Goal: Task Accomplishment & Management: Use online tool/utility

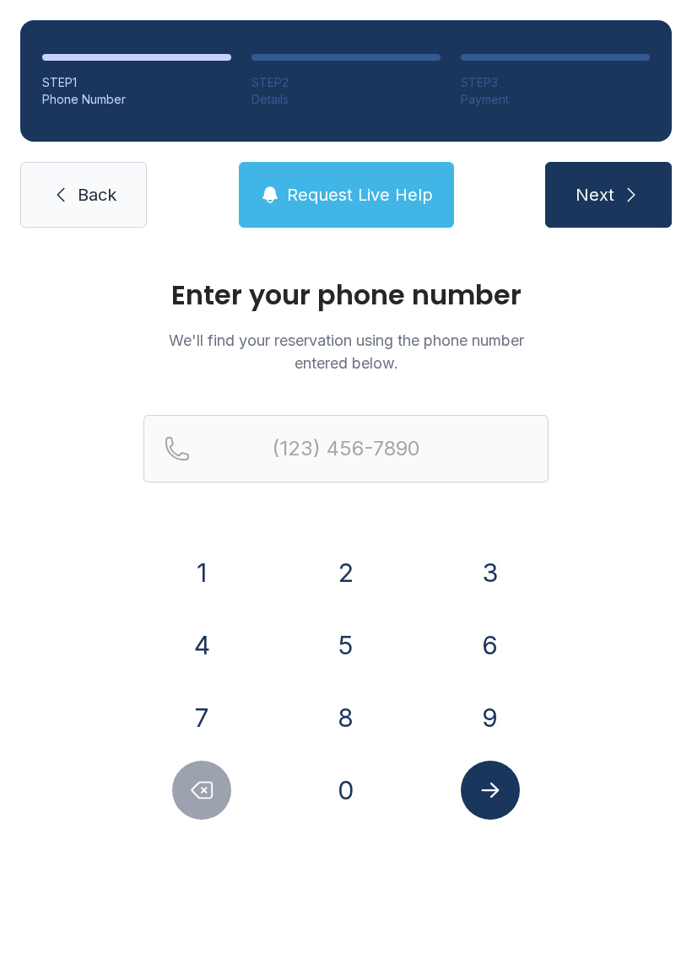
click at [204, 640] on button "4" at bounding box center [201, 645] width 59 height 59
click at [212, 546] on button "1" at bounding box center [201, 572] width 59 height 59
click at [210, 642] on button "4" at bounding box center [201, 645] width 59 height 59
click at [485, 735] on button "9" at bounding box center [490, 717] width 59 height 59
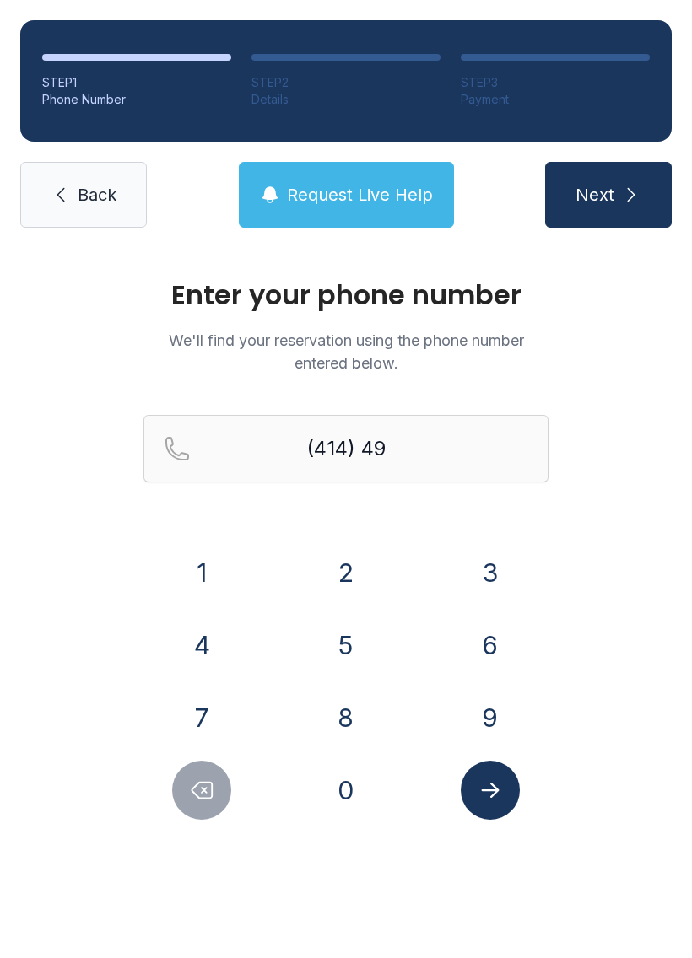
click at [177, 566] on button "1" at bounding box center [201, 572] width 59 height 59
click at [484, 700] on button "9" at bounding box center [490, 717] width 59 height 59
click at [364, 629] on button "5" at bounding box center [345, 645] width 59 height 59
click at [505, 700] on button "9" at bounding box center [490, 717] width 59 height 59
click at [187, 657] on button "4" at bounding box center [201, 645] width 59 height 59
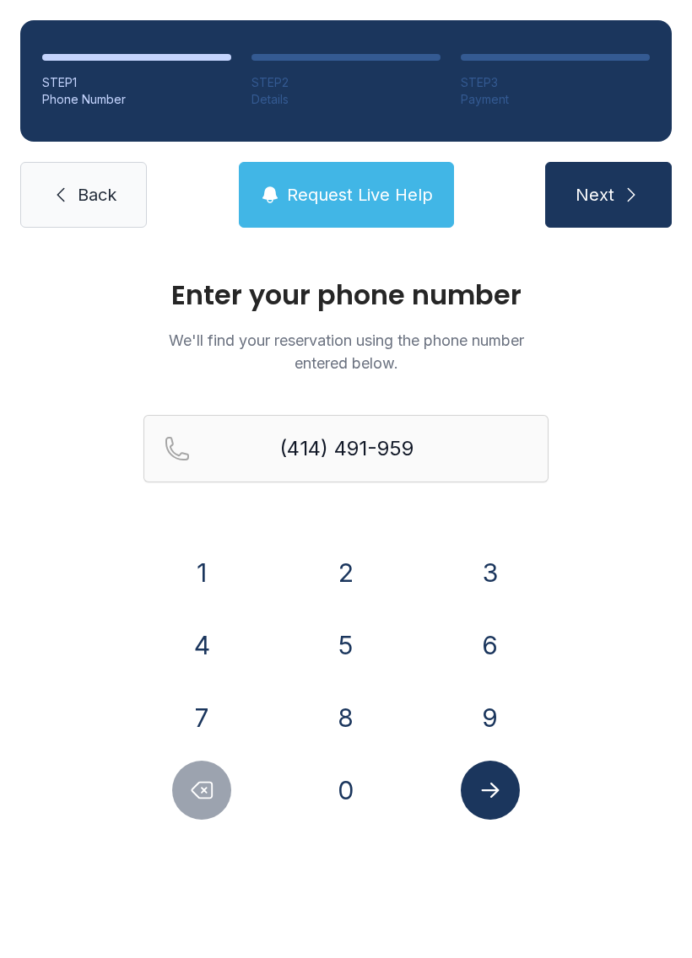
type input "[PHONE_NUMBER]"
click at [500, 806] on button "Submit lookup form" at bounding box center [490, 790] width 59 height 59
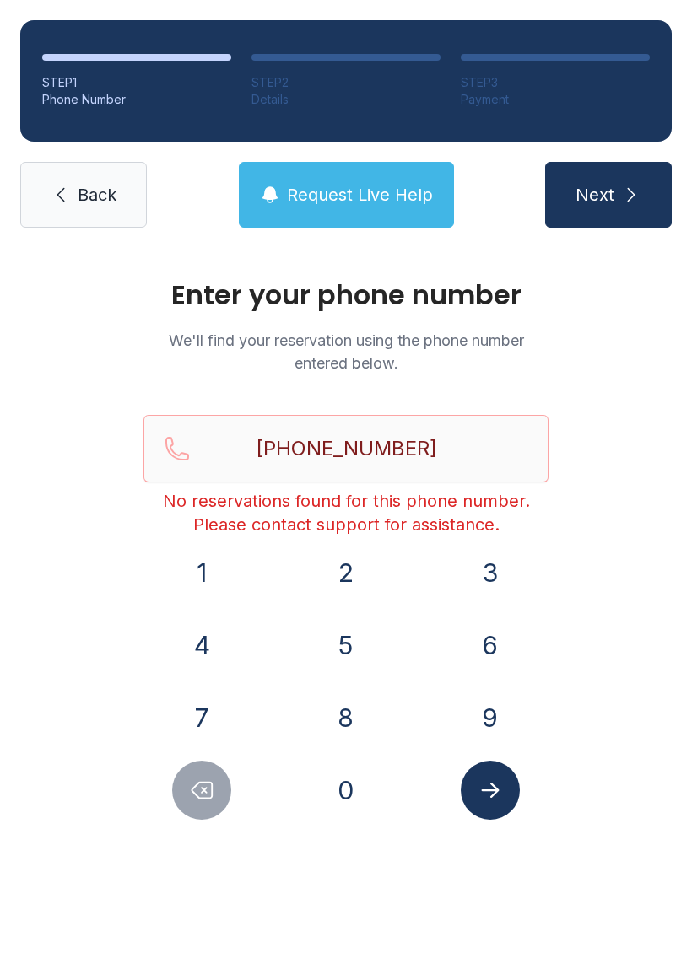
click at [595, 186] on span "Next" at bounding box center [594, 195] width 39 height 24
click at [71, 203] on link "Back" at bounding box center [83, 195] width 127 height 66
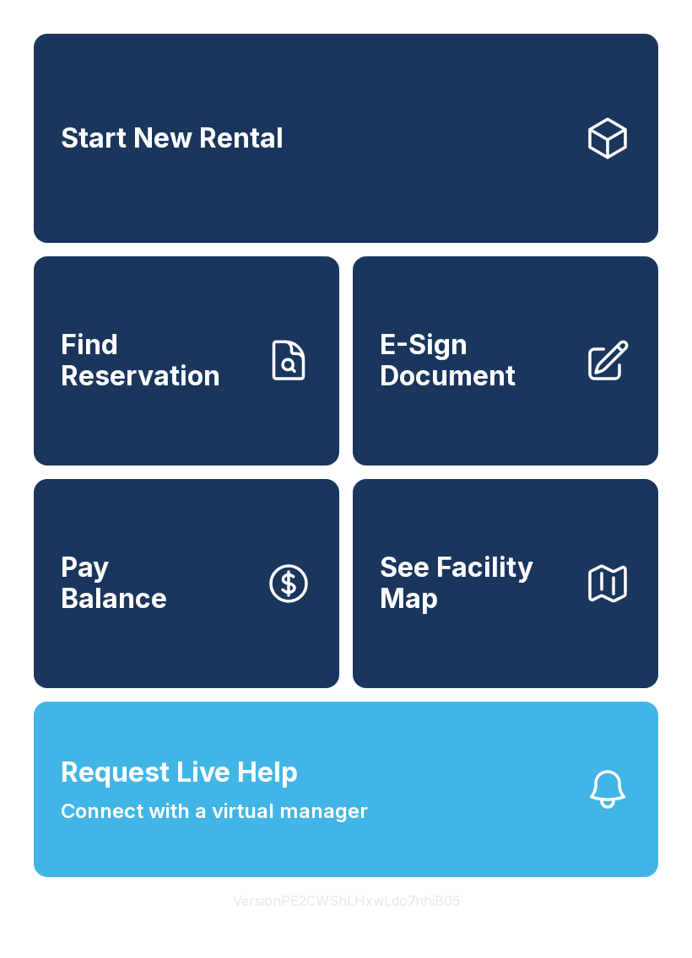
click at [479, 413] on link "E-Sign Document" at bounding box center [505, 360] width 305 height 209
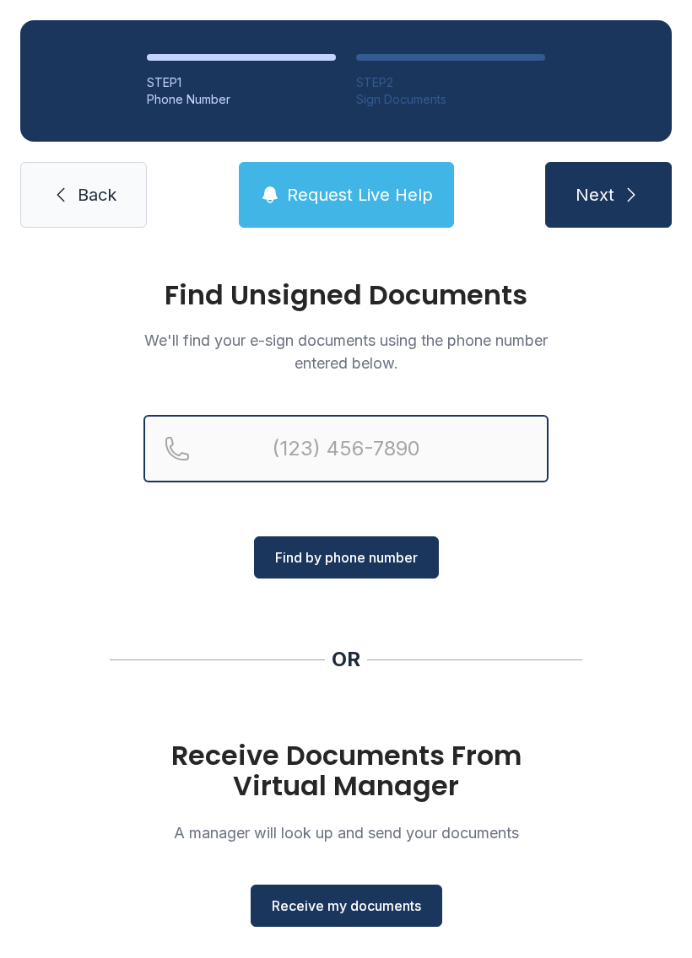
click at [342, 445] on input "Reservation phone number" at bounding box center [345, 448] width 405 height 67
type input "[PHONE_NUMBER]"
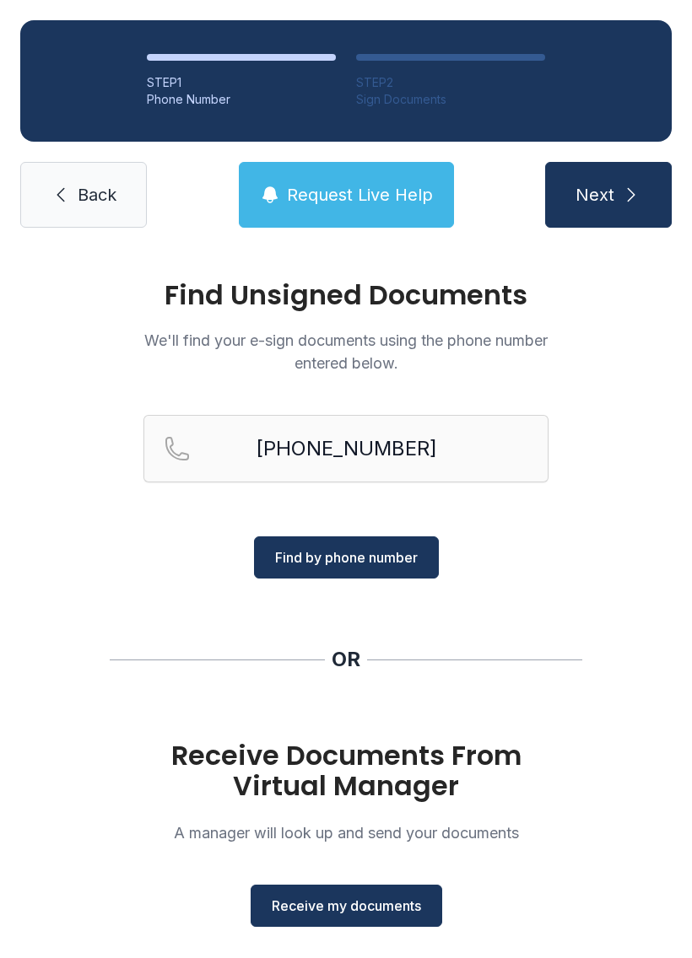
click at [612, 169] on button "Next" at bounding box center [608, 195] width 127 height 66
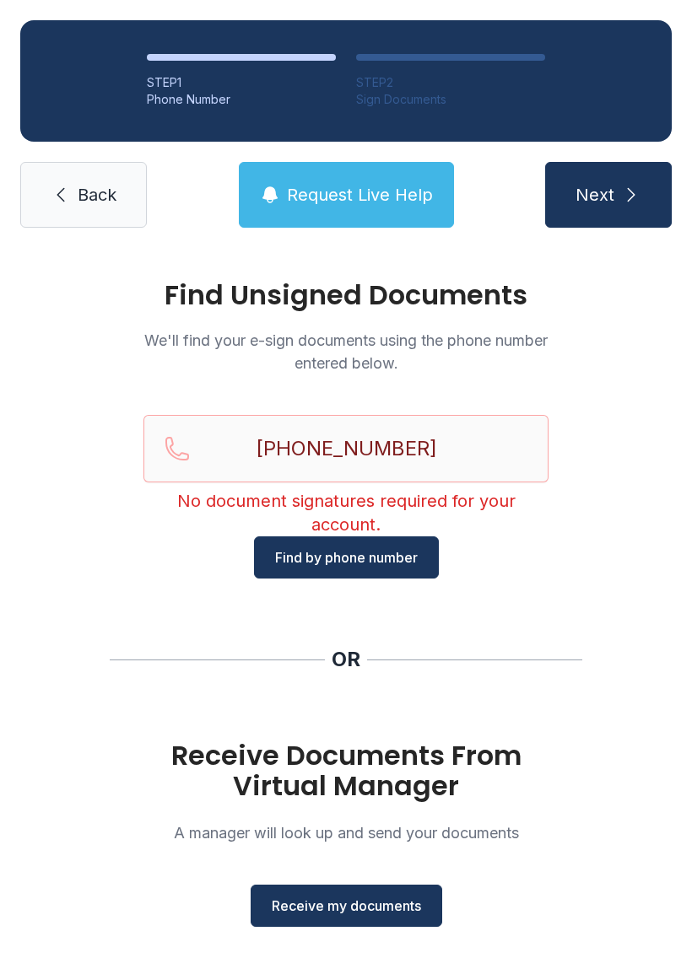
click at [113, 206] on span "Back" at bounding box center [97, 195] width 39 height 24
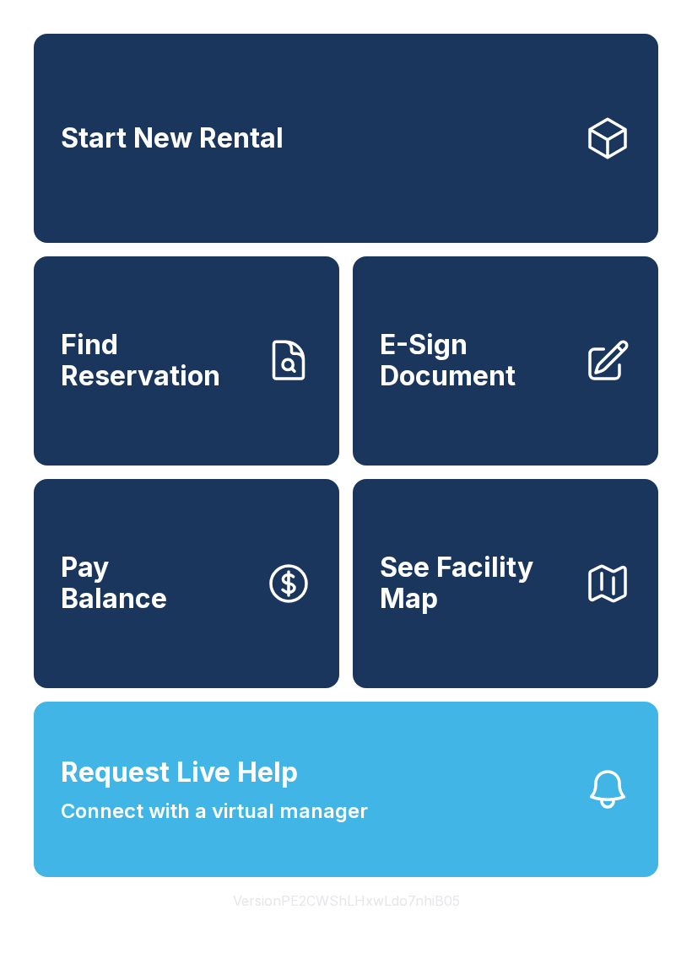
click at [491, 435] on link "E-Sign Document" at bounding box center [505, 360] width 305 height 209
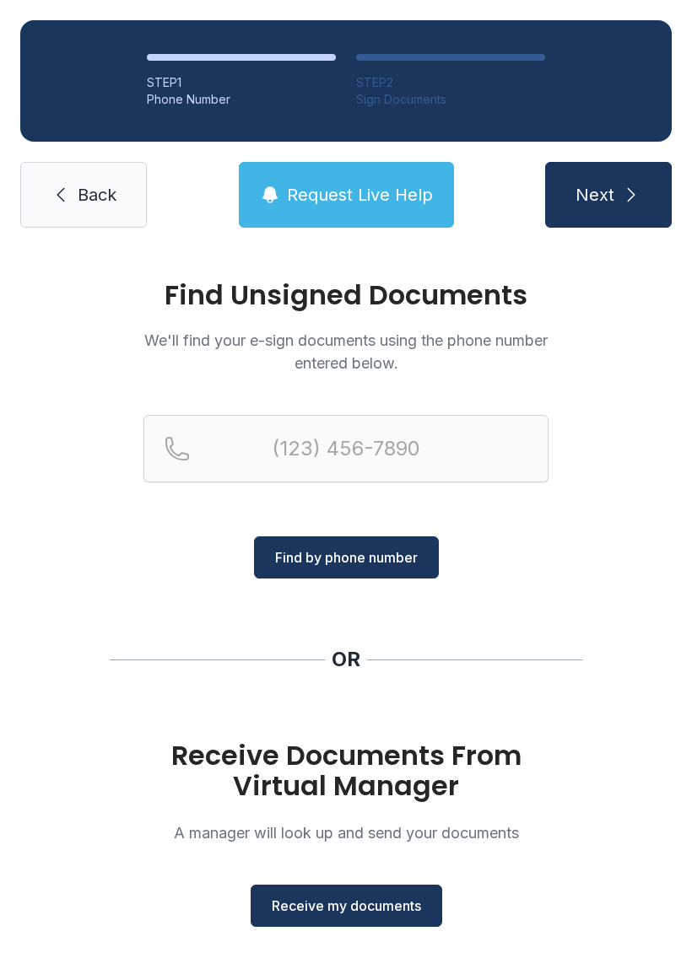
click at [287, 575] on button "Find by phone number" at bounding box center [346, 558] width 185 height 42
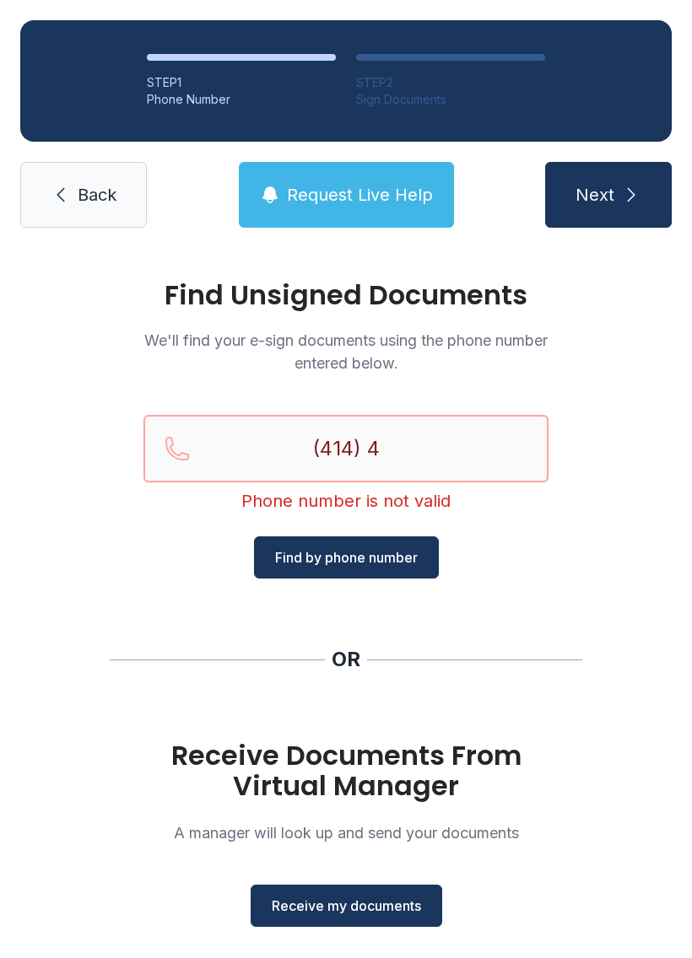
type input "(414) 49"
